Goal: Information Seeking & Learning: Learn about a topic

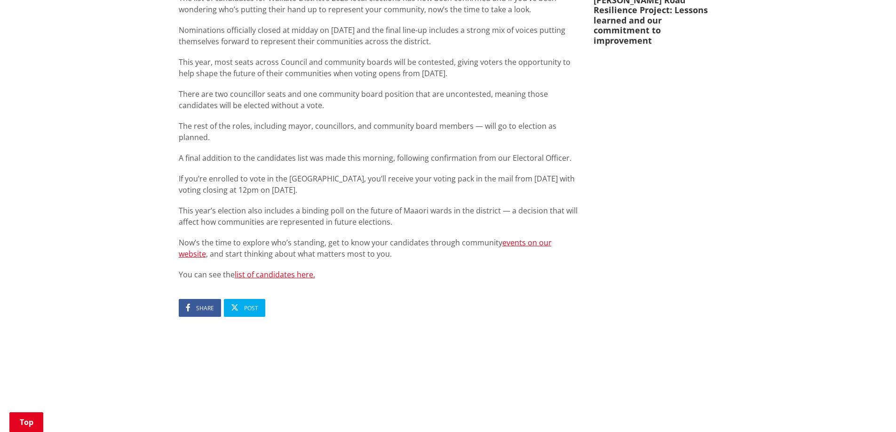
scroll to position [423, 0]
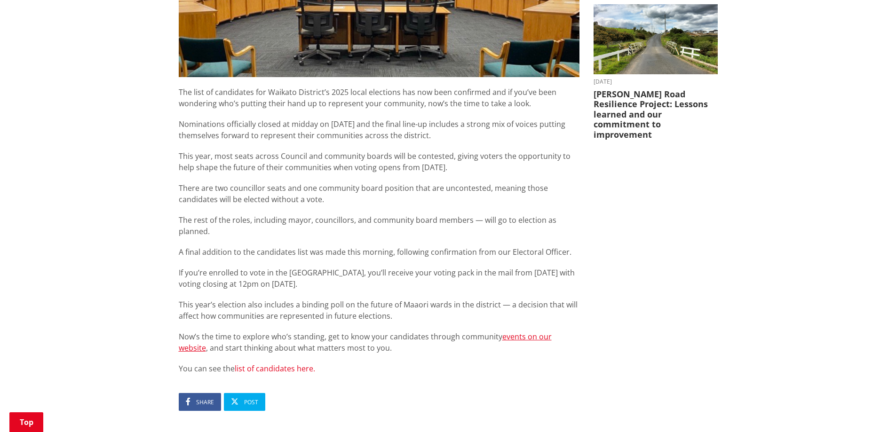
click at [292, 363] on link "list of candidates here." at bounding box center [275, 368] width 80 height 10
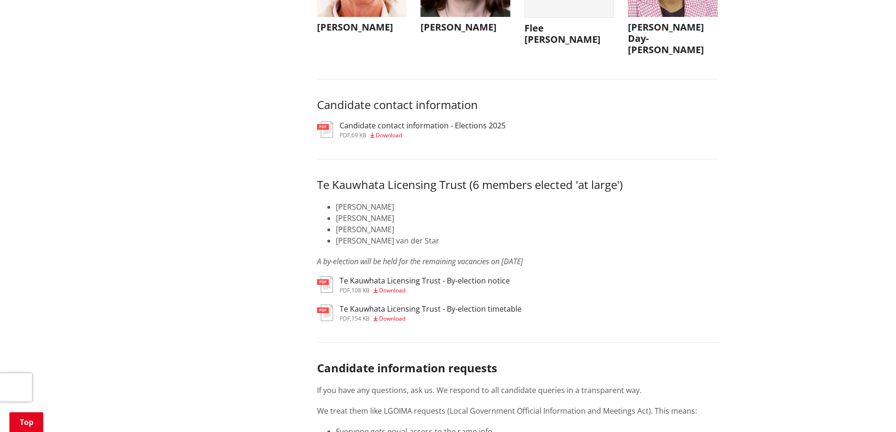
scroll to position [4560, 0]
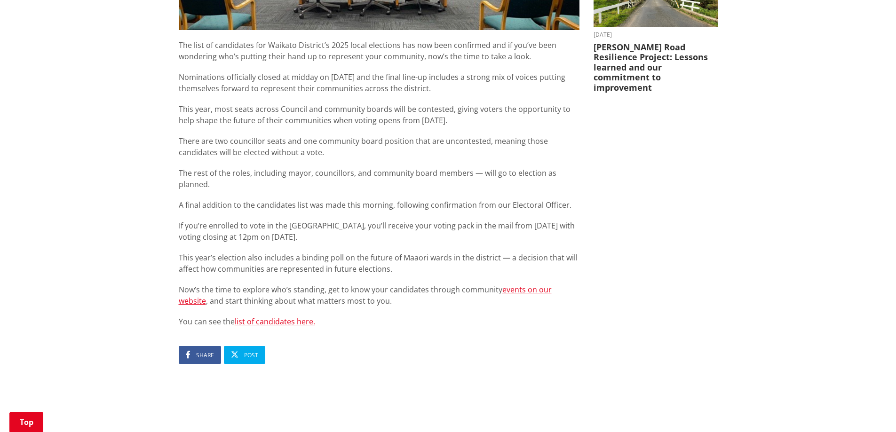
scroll to position [658, 0]
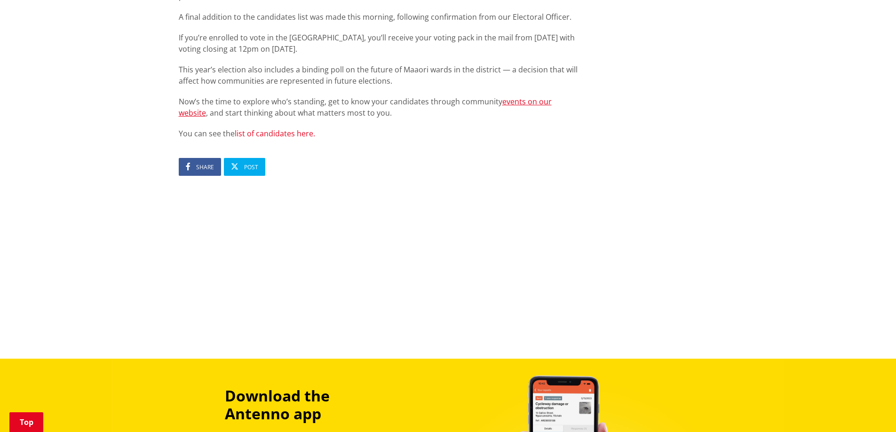
click at [278, 128] on link "list of candidates here." at bounding box center [275, 133] width 80 height 10
